Goal: Transaction & Acquisition: Purchase product/service

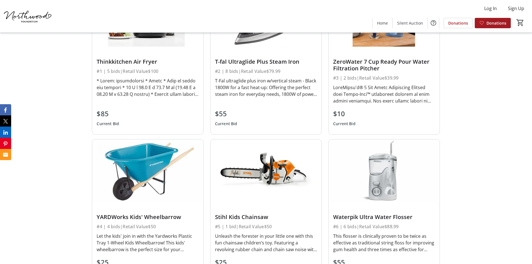
scroll to position [1396, 0]
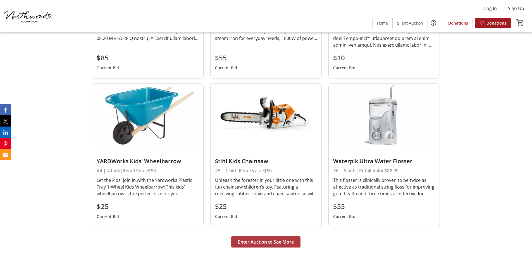
click at [257, 240] on span "Enter Auction to See More" at bounding box center [266, 242] width 56 height 7
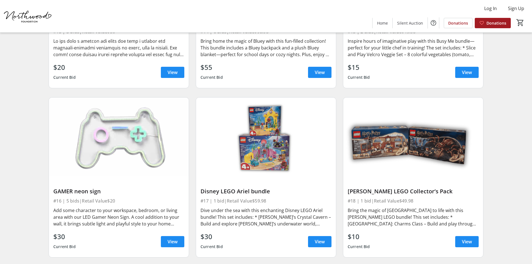
scroll to position [866, 0]
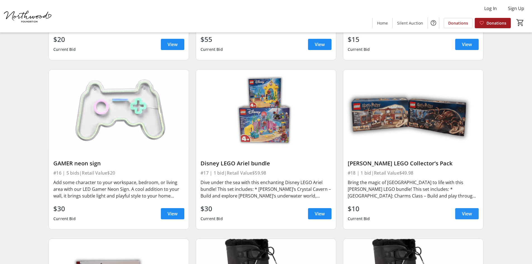
click at [467, 210] on span at bounding box center [466, 213] width 23 height 13
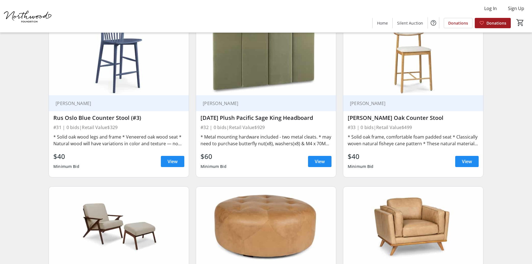
scroll to position [1871, 0]
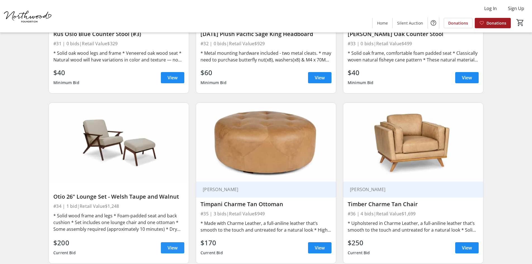
click at [171, 244] on span "View" at bounding box center [173, 247] width 10 height 7
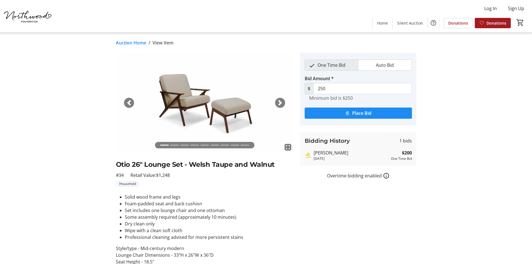
click at [282, 100] on span "button" at bounding box center [280, 103] width 6 height 6
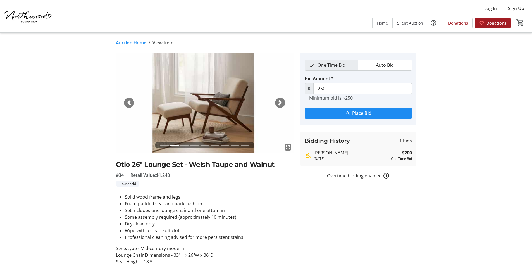
click at [279, 101] on span "button" at bounding box center [280, 103] width 6 height 6
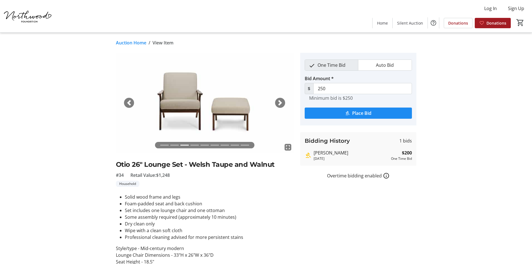
click at [279, 101] on span "button" at bounding box center [280, 103] width 6 height 6
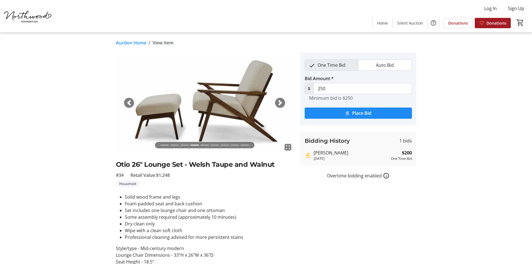
click at [279, 101] on span "button" at bounding box center [280, 103] width 6 height 6
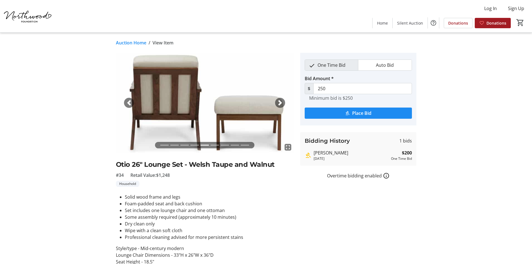
click at [279, 101] on span "button" at bounding box center [280, 103] width 6 height 6
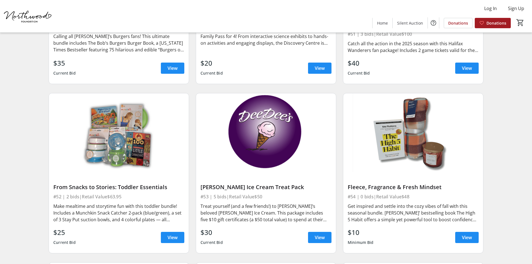
scroll to position [2960, 0]
